Goal: Task Accomplishment & Management: Complete application form

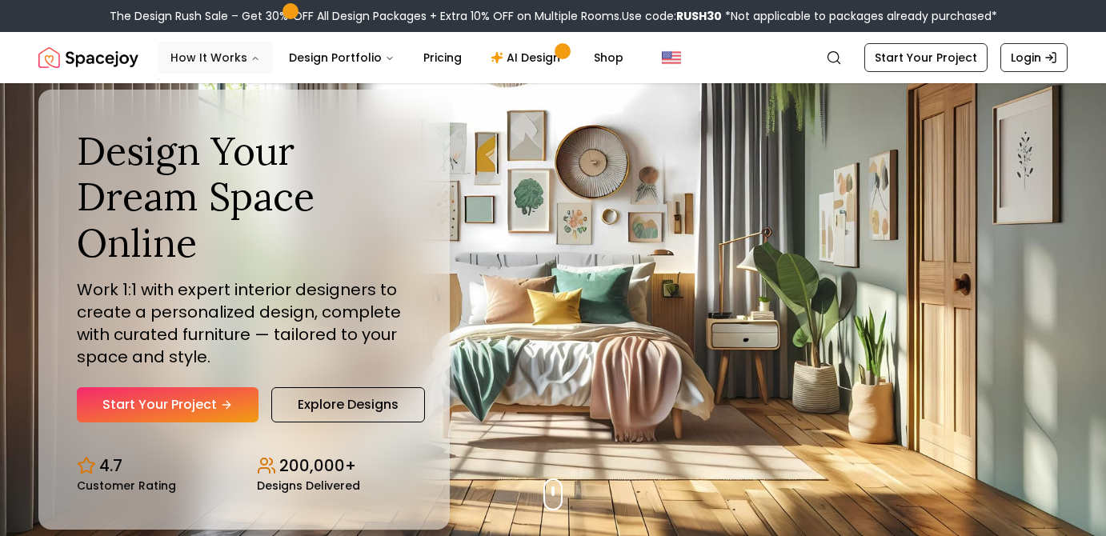
click at [251, 54] on icon "Main" at bounding box center [256, 59] width 10 height 10
click at [251, 60] on icon "Main" at bounding box center [256, 59] width 10 height 10
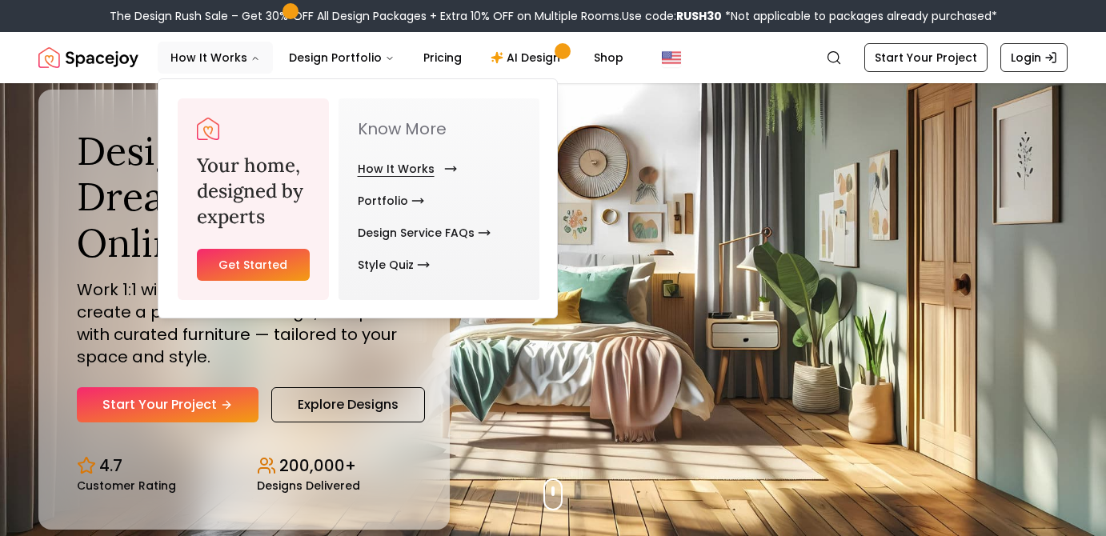
click at [403, 162] on link "How It Works" at bounding box center [404, 169] width 93 height 32
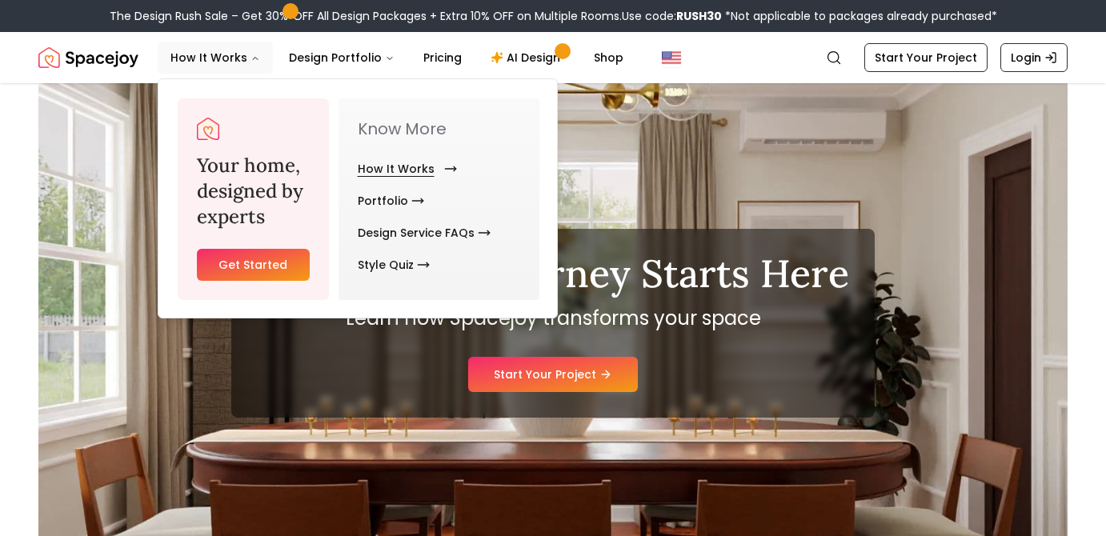
click at [437, 172] on link "How It Works" at bounding box center [404, 169] width 93 height 32
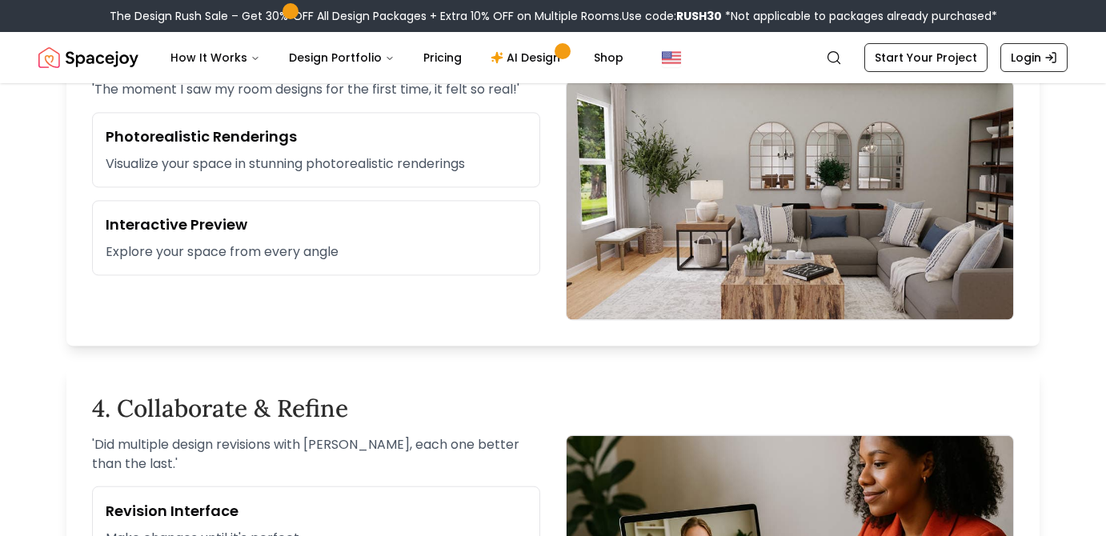
scroll to position [1152, 0]
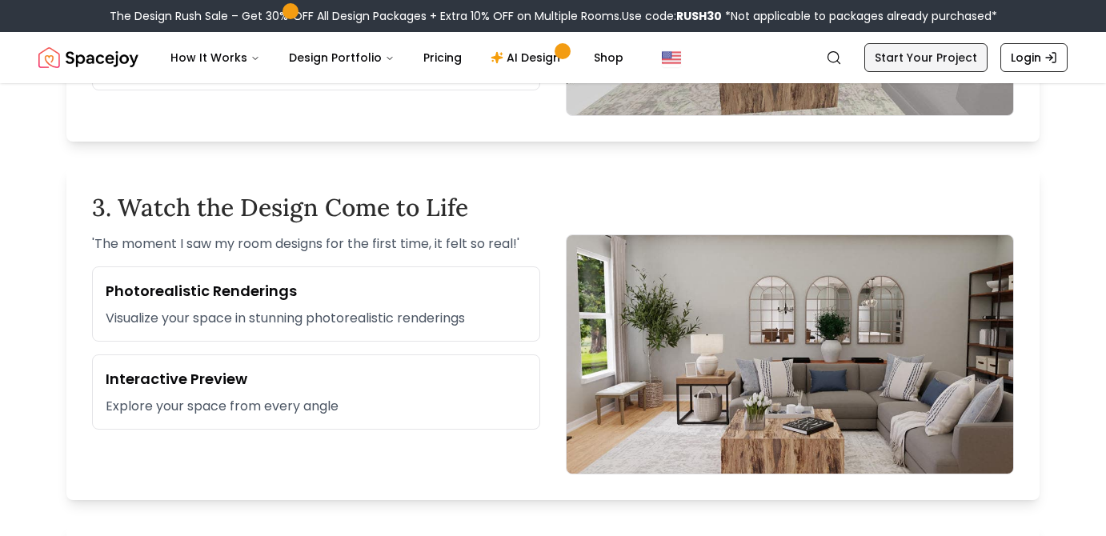
click at [912, 54] on link "Start Your Project" at bounding box center [926, 57] width 123 height 29
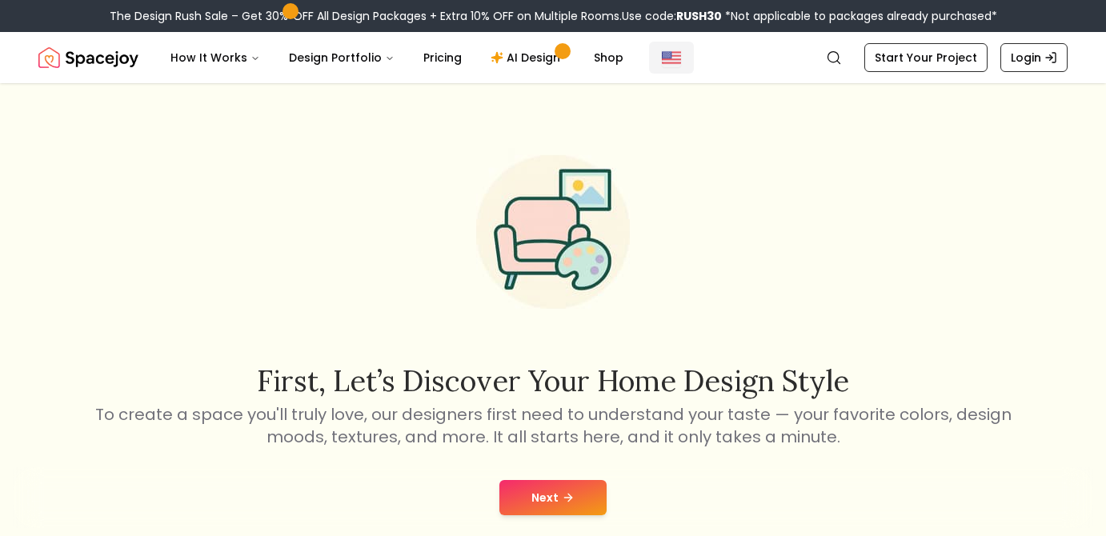
click at [662, 61] on img "Global" at bounding box center [671, 57] width 19 height 19
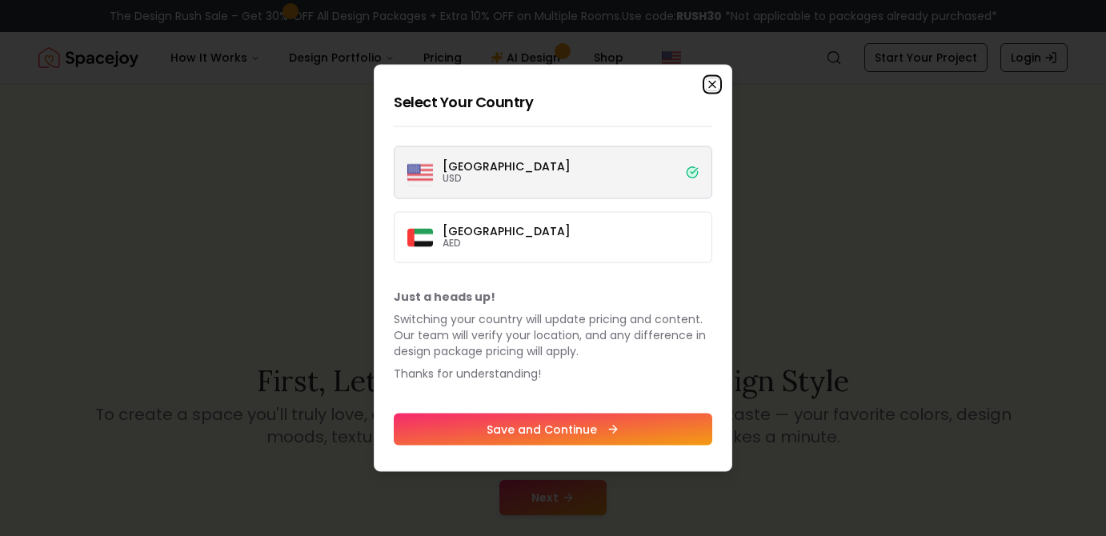
click at [712, 82] on icon "button" at bounding box center [712, 84] width 13 height 13
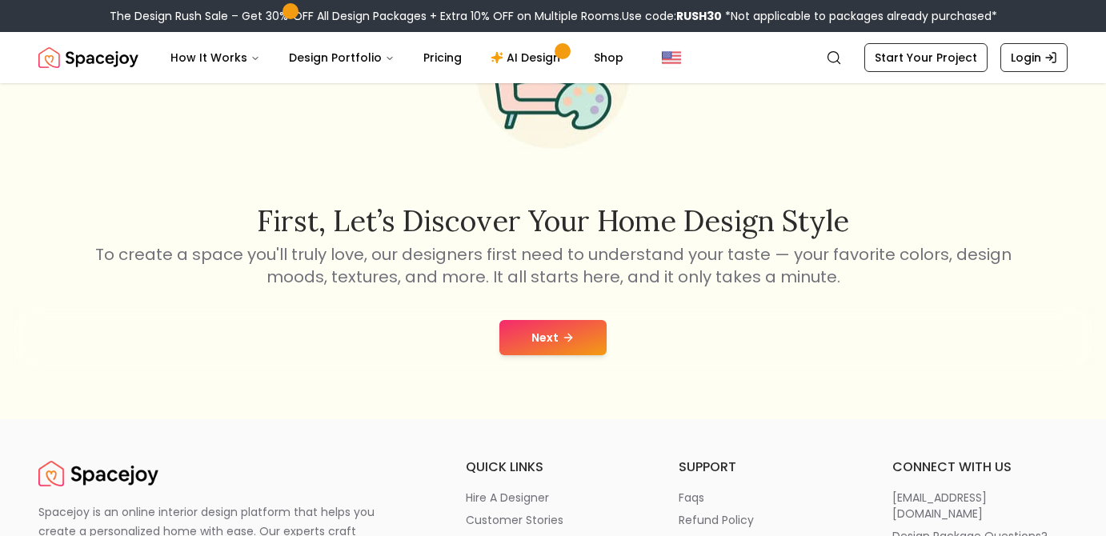
scroll to position [164, 0]
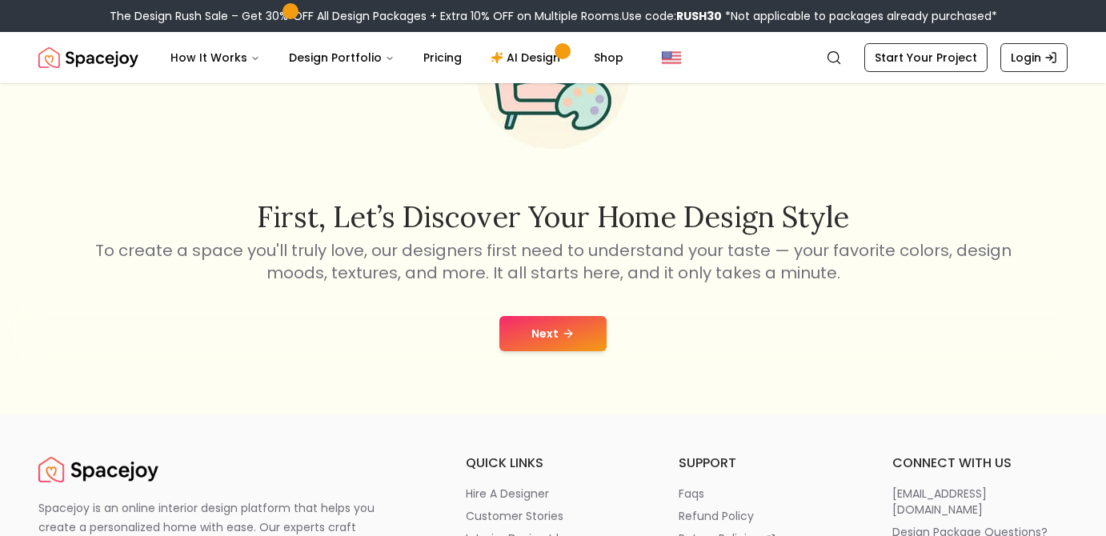
click at [532, 327] on button "Next" at bounding box center [553, 333] width 107 height 35
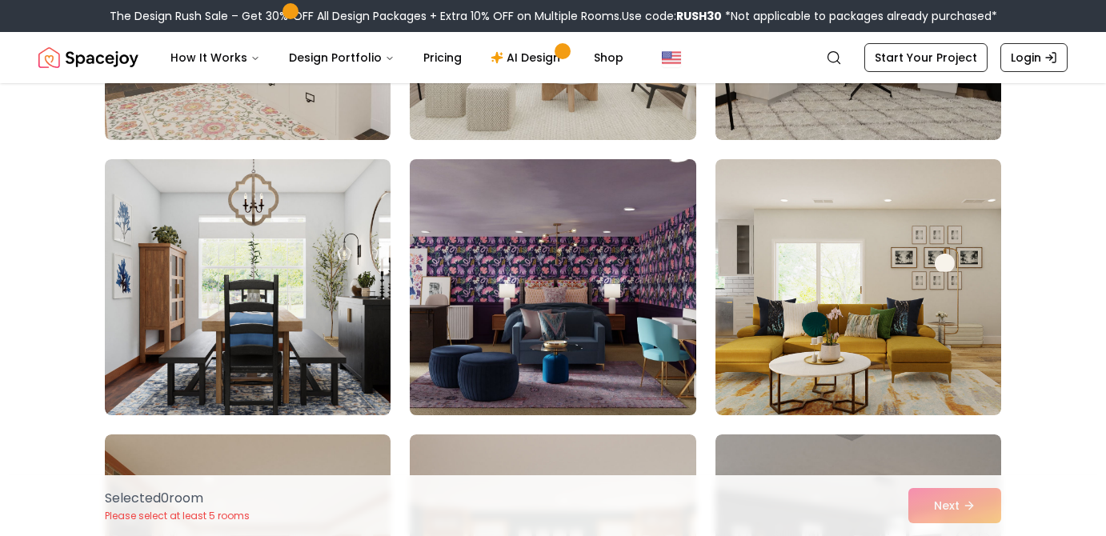
scroll to position [4755, 0]
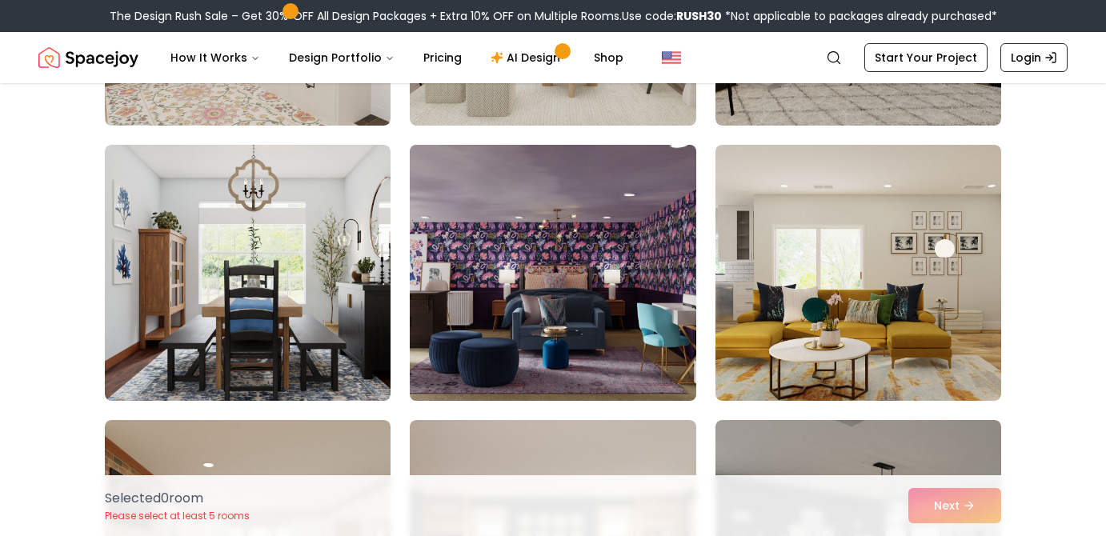
click at [580, 293] on img at bounding box center [553, 272] width 300 height 269
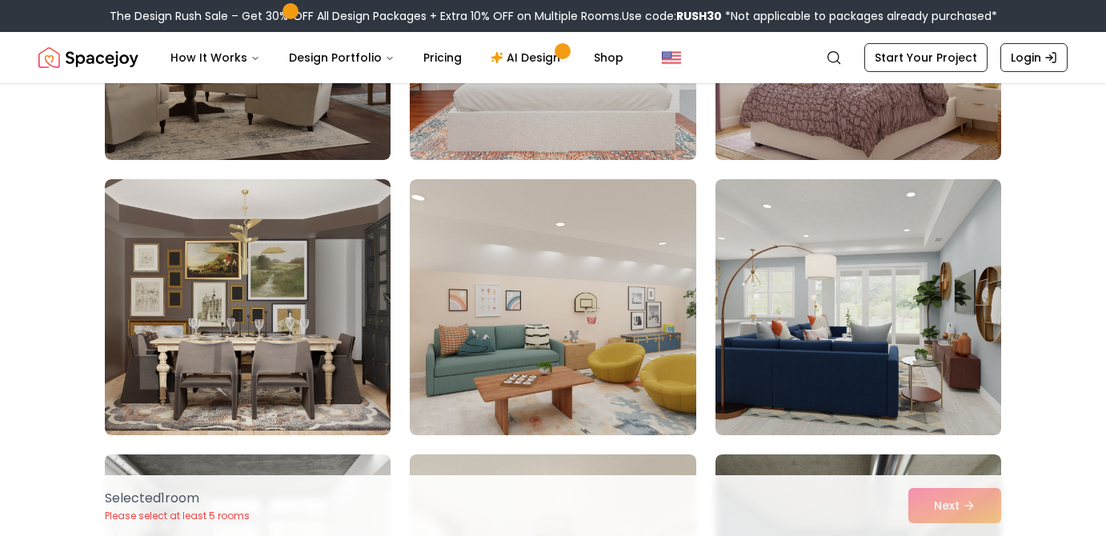
scroll to position [7587, 0]
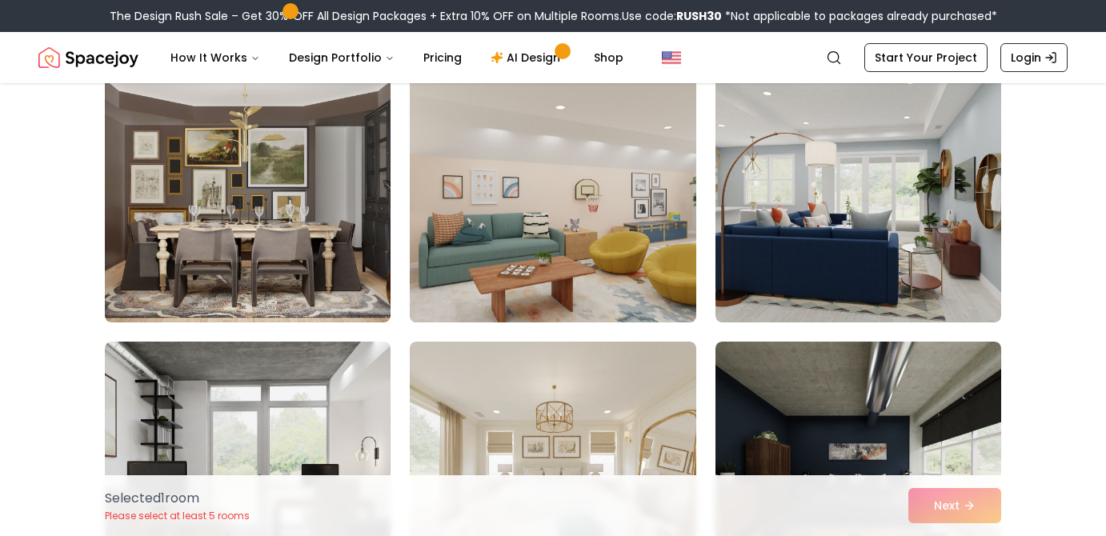
click at [500, 258] on img at bounding box center [553, 194] width 300 height 269
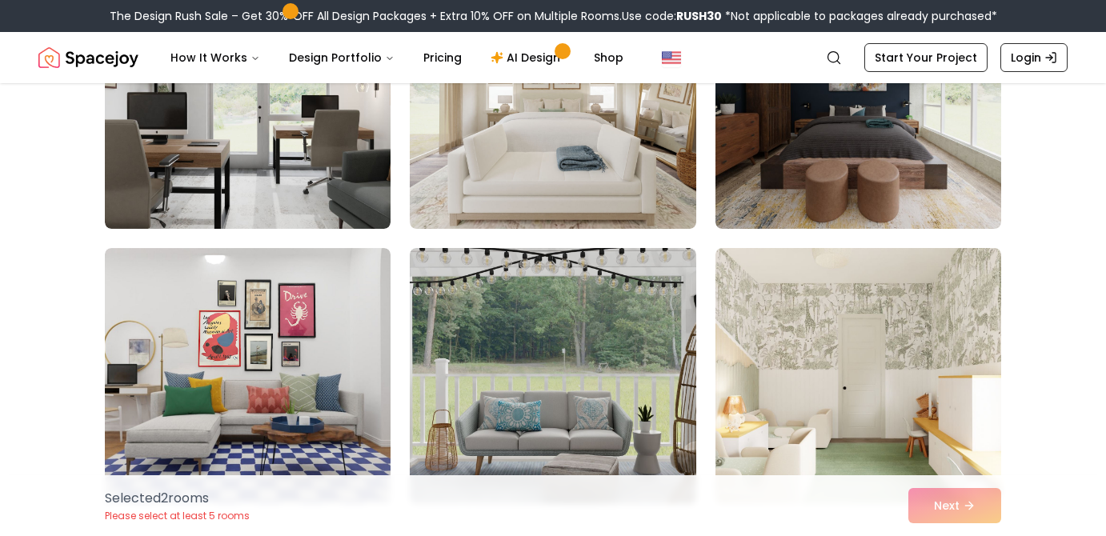
scroll to position [8021, 0]
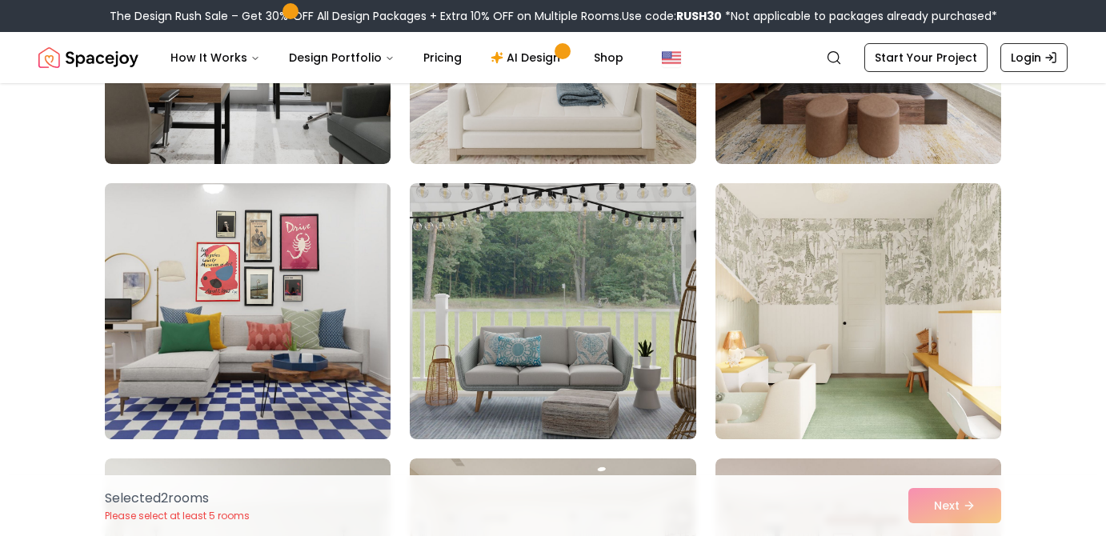
click at [334, 318] on img at bounding box center [248, 311] width 300 height 269
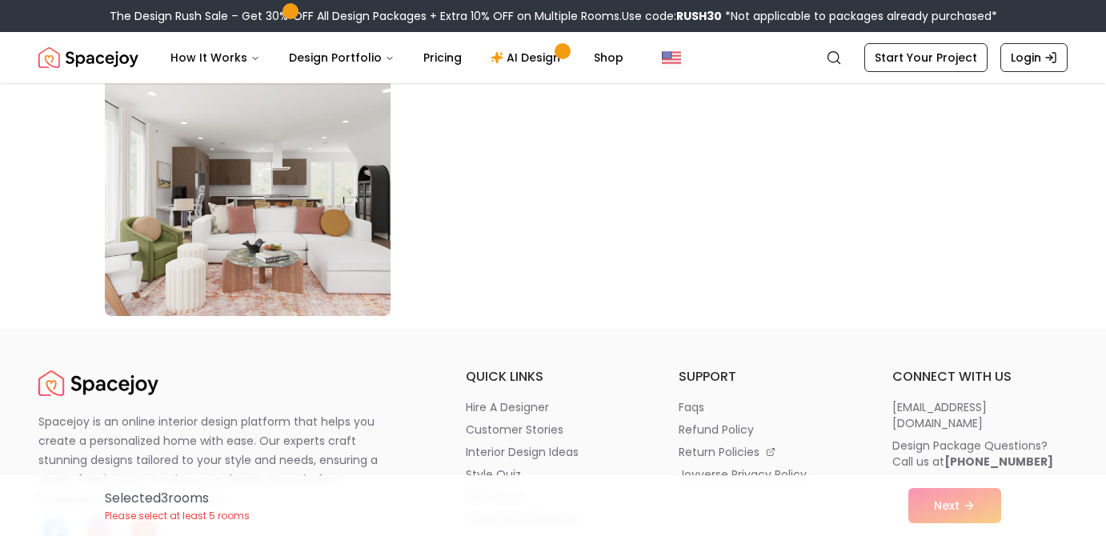
scroll to position [9181, 0]
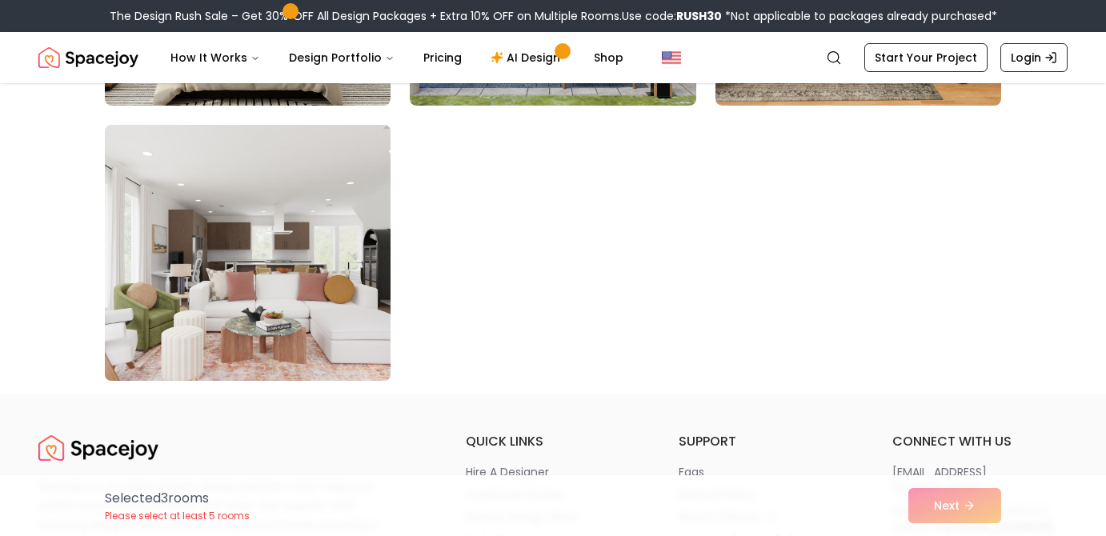
click at [315, 238] on img at bounding box center [248, 252] width 300 height 269
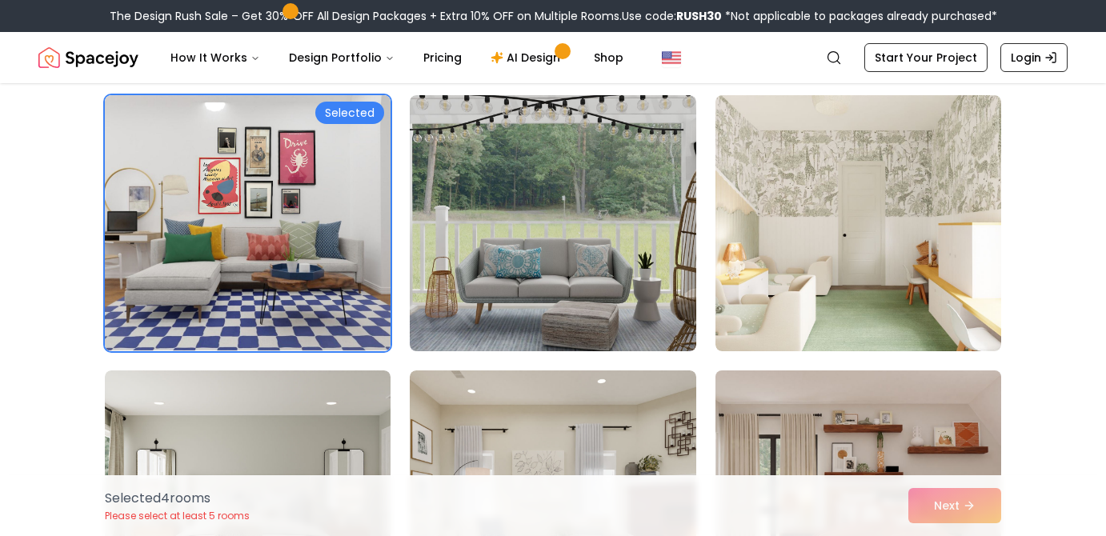
scroll to position [8106, 0]
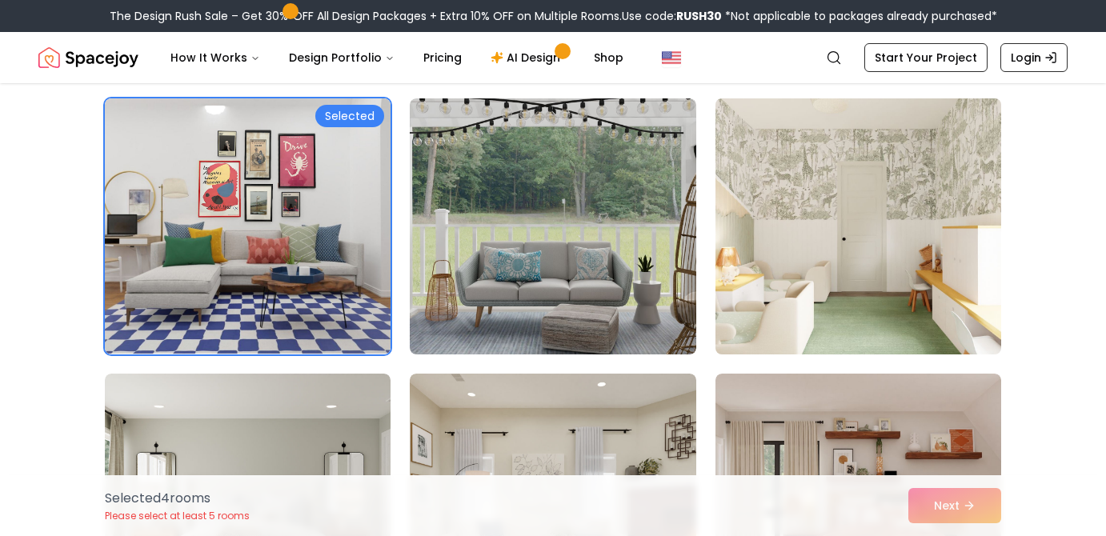
click at [869, 296] on img at bounding box center [858, 226] width 300 height 269
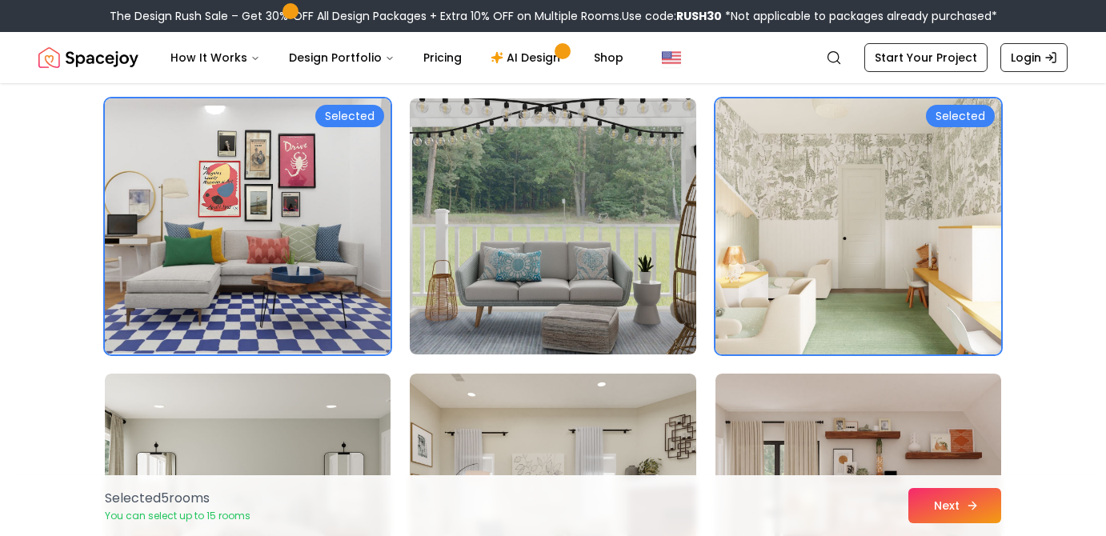
click at [949, 510] on button "Next" at bounding box center [955, 505] width 93 height 35
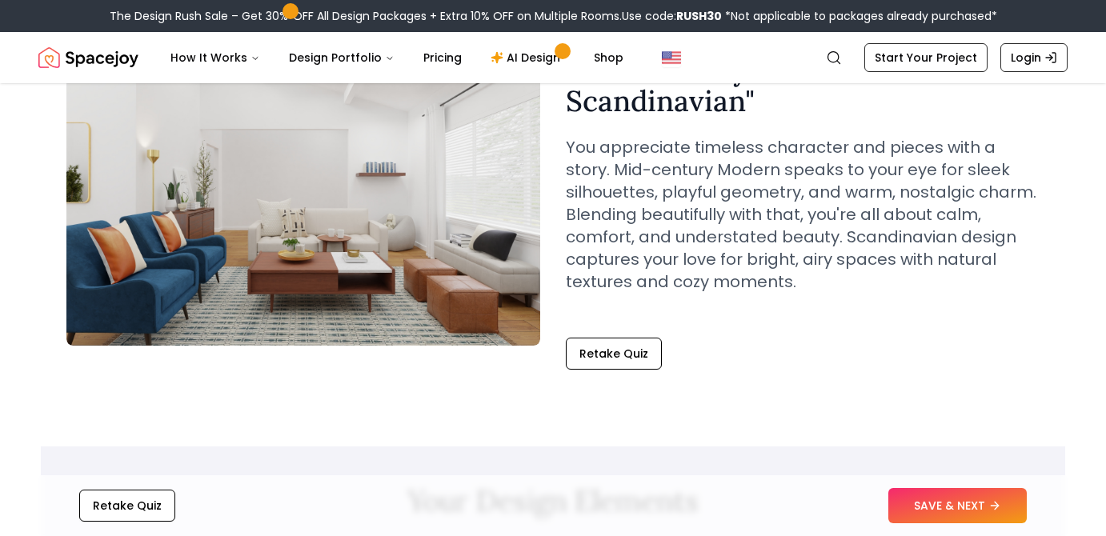
scroll to position [154, 0]
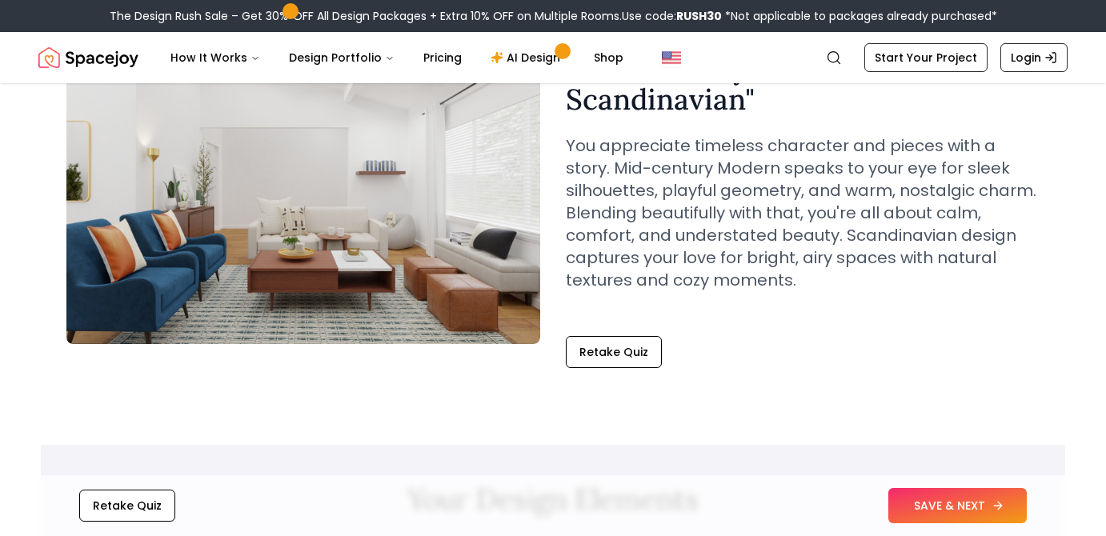
click at [915, 506] on button "SAVE & NEXT" at bounding box center [958, 505] width 138 height 35
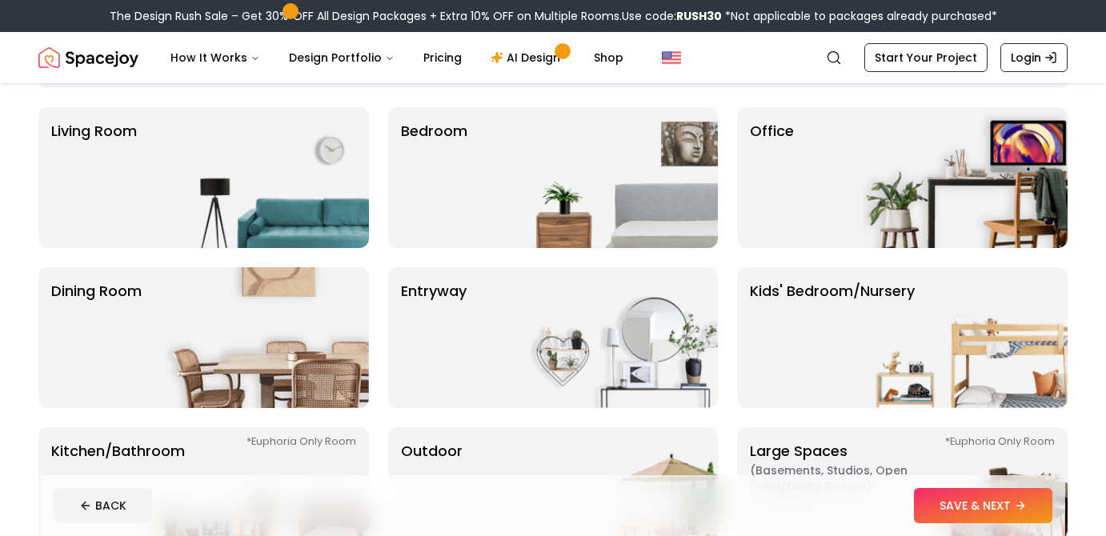
scroll to position [118, 0]
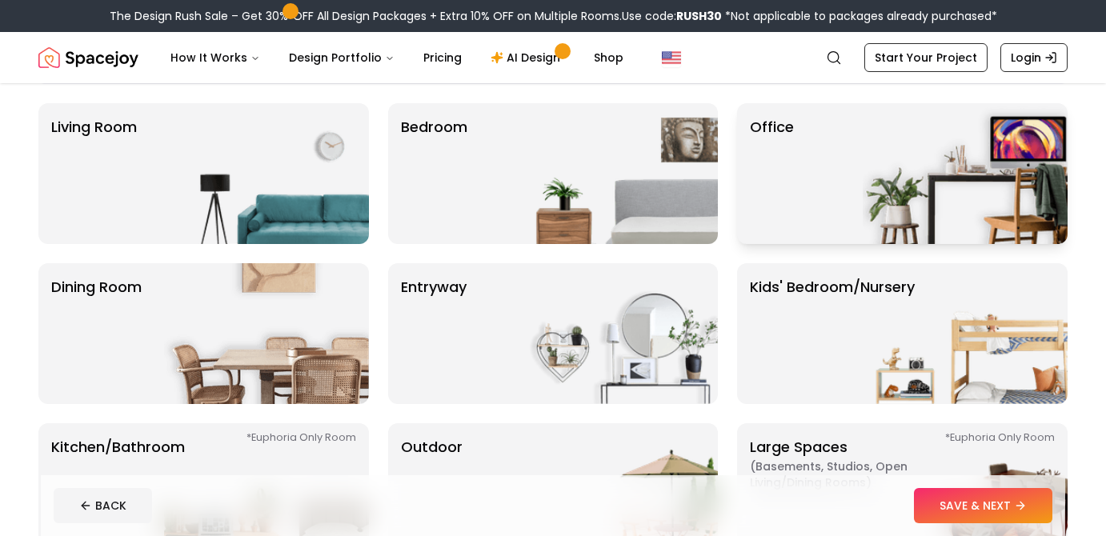
click at [804, 161] on div "Office" at bounding box center [902, 173] width 331 height 141
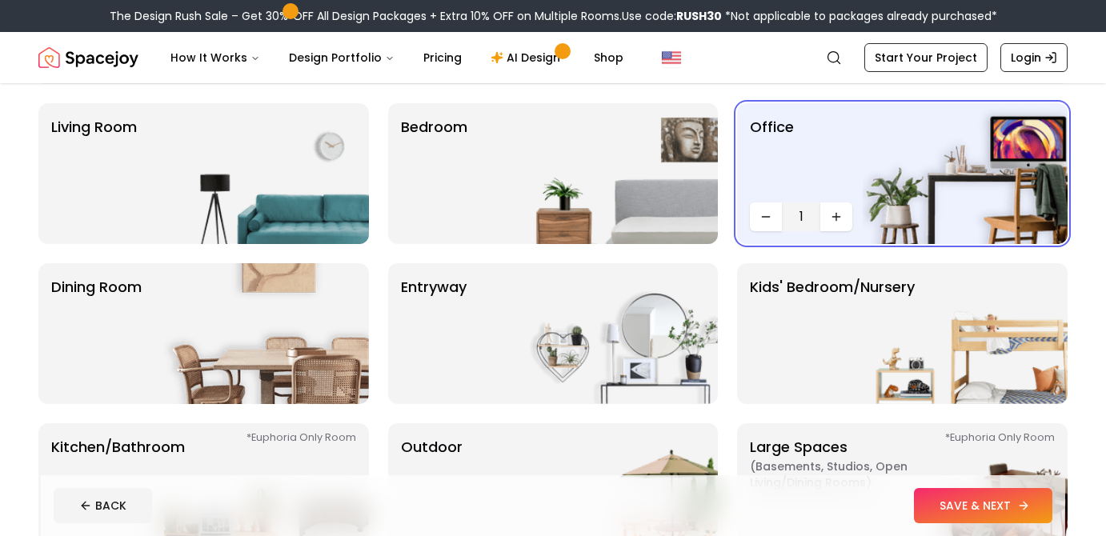
click at [967, 519] on button "SAVE & NEXT" at bounding box center [983, 505] width 138 height 35
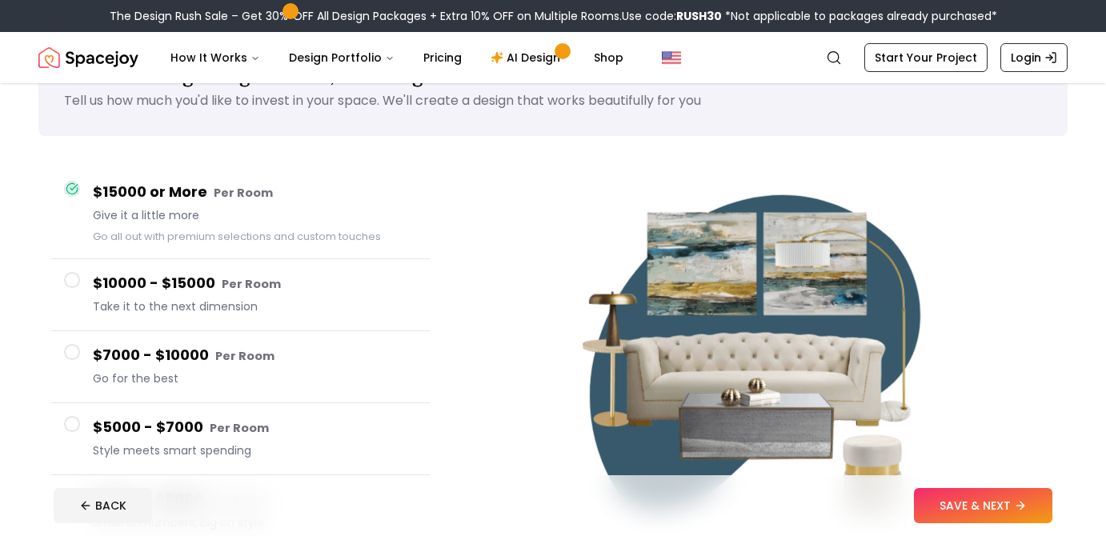
scroll to position [83, 0]
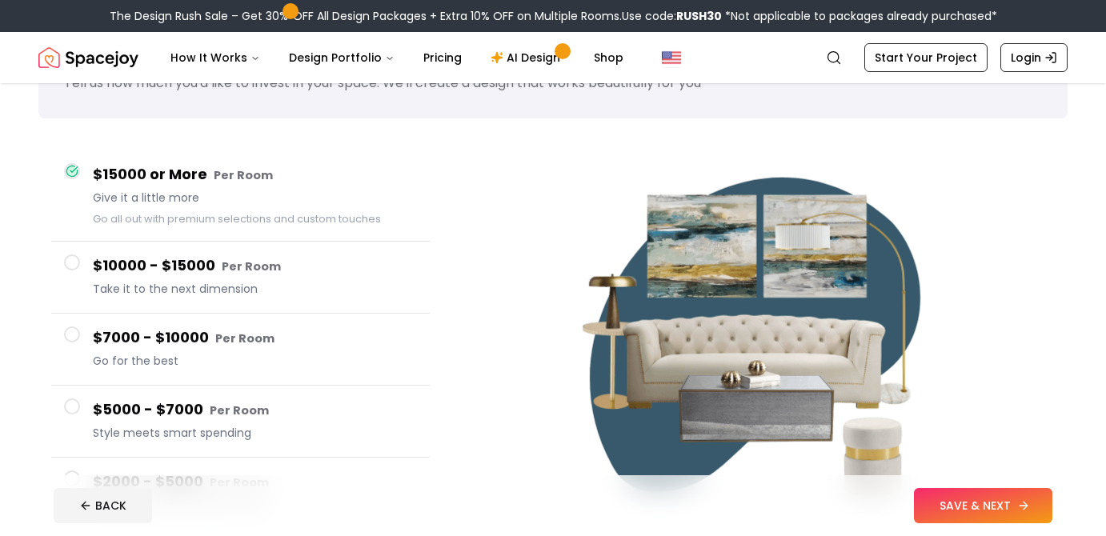
click at [939, 500] on button "SAVE & NEXT" at bounding box center [983, 505] width 138 height 35
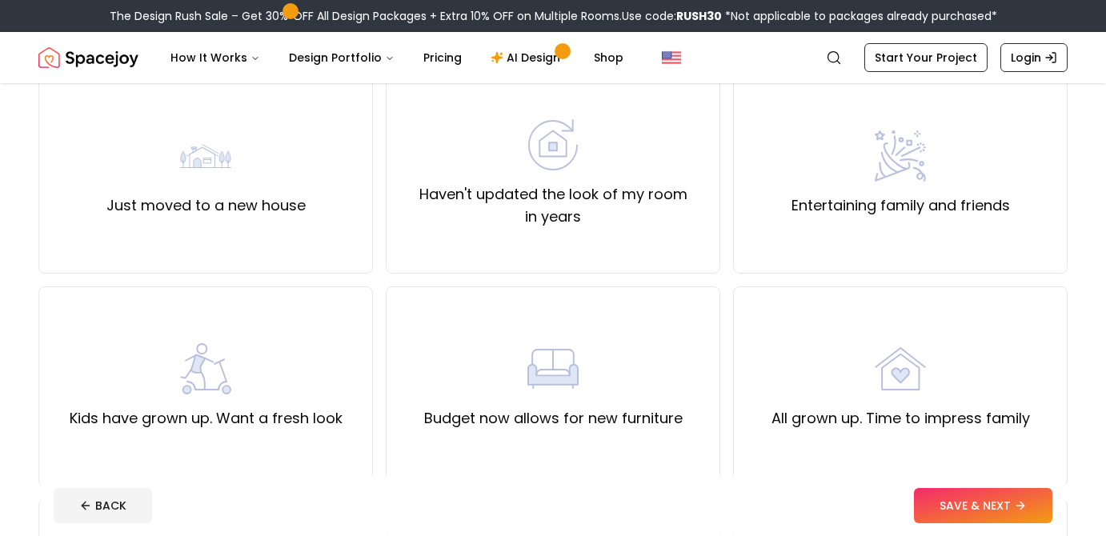
scroll to position [66, 0]
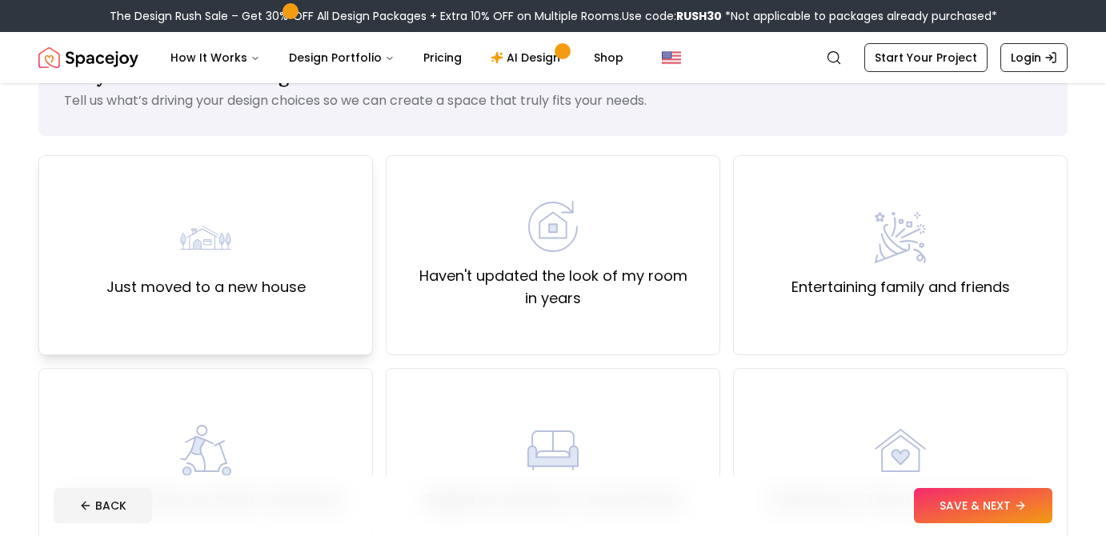
click at [299, 283] on label "Just moved to a new house" at bounding box center [205, 287] width 199 height 22
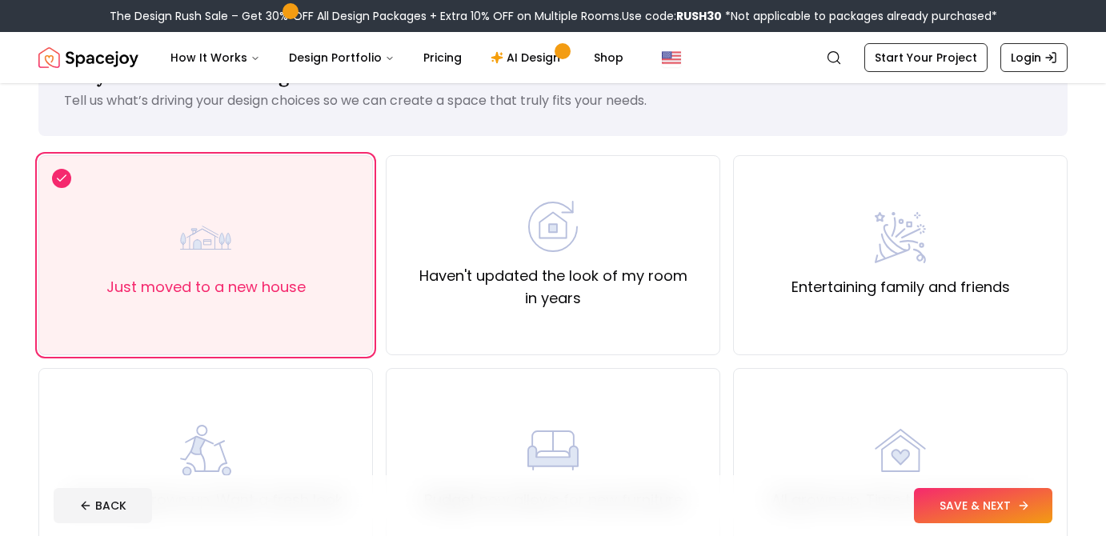
click at [920, 514] on button "SAVE & NEXT" at bounding box center [983, 505] width 138 height 35
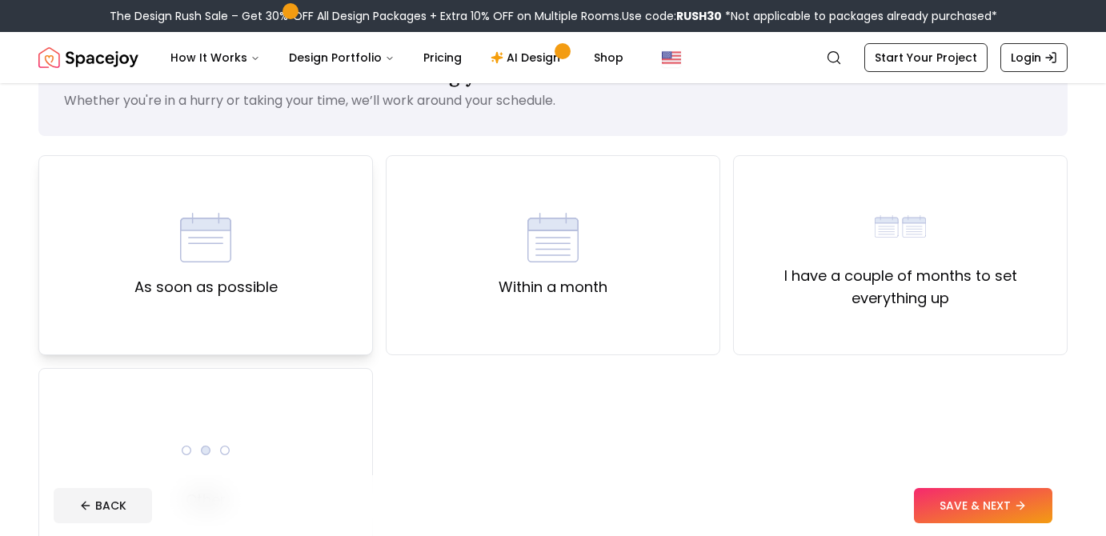
click at [266, 273] on div "As soon as possible" at bounding box center [205, 255] width 143 height 86
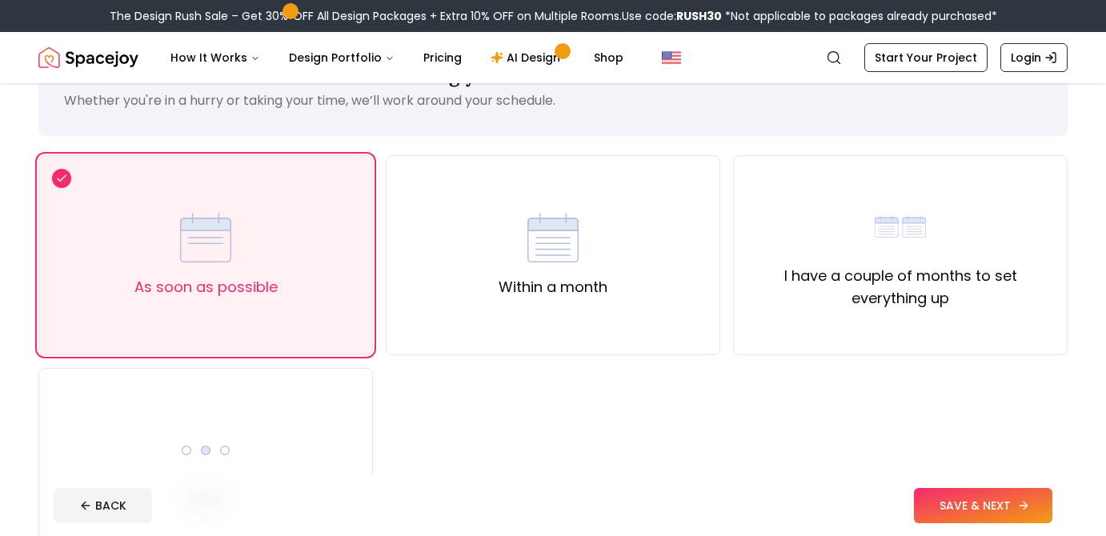
click at [966, 508] on button "SAVE & NEXT" at bounding box center [983, 505] width 138 height 35
